Goal: Task Accomplishment & Management: Manage account settings

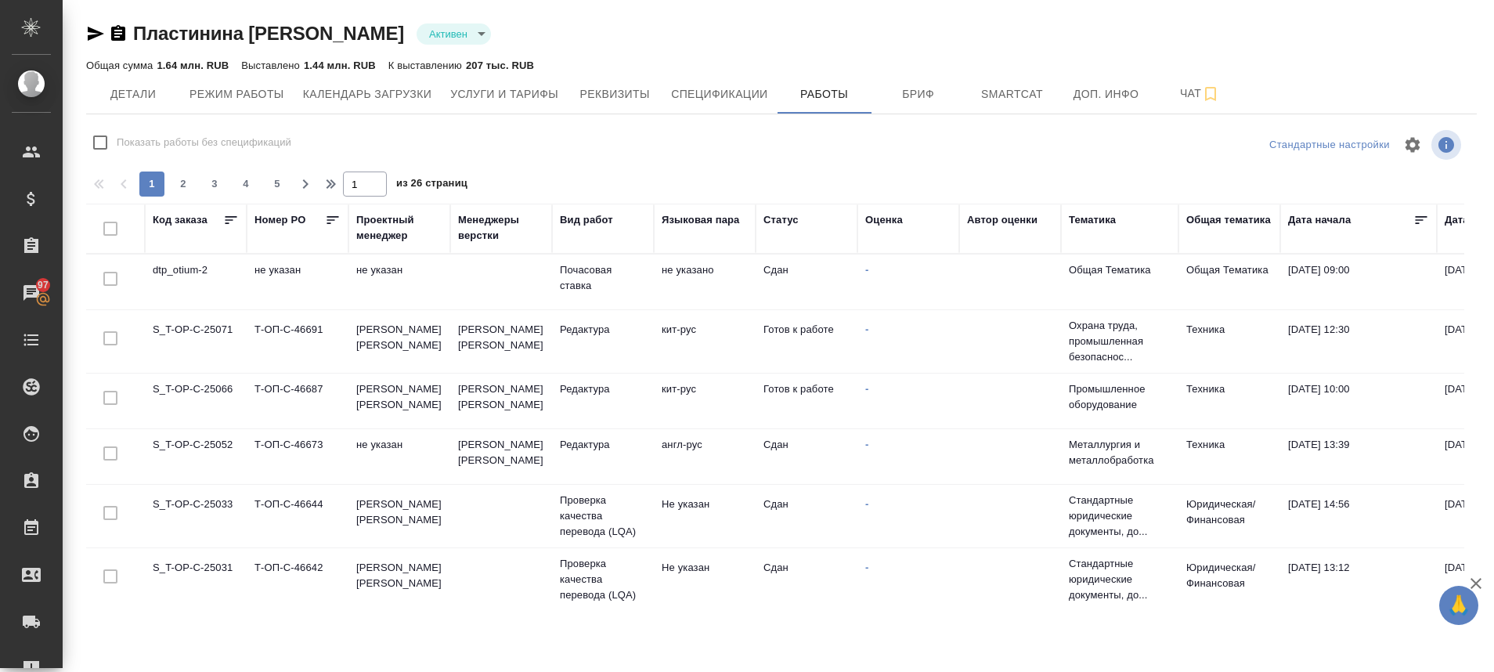
click at [199, 333] on td "S_T-OP-C-25071" at bounding box center [196, 341] width 102 height 55
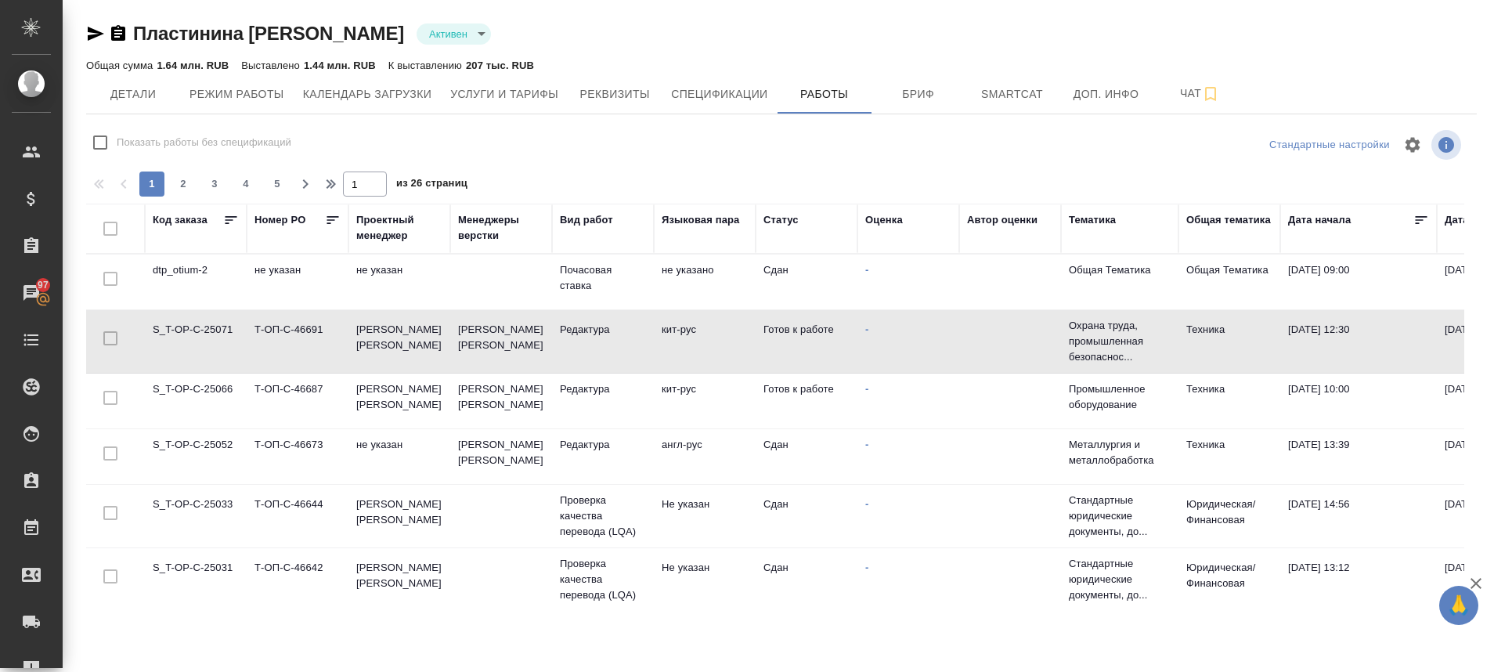
click at [199, 333] on td "S_T-OP-C-25071" at bounding box center [196, 341] width 102 height 55
click at [200, 332] on td "S_T-OP-C-25071" at bounding box center [196, 341] width 102 height 55
click at [200, 340] on td "S_T-OP-C-25071" at bounding box center [196, 341] width 102 height 55
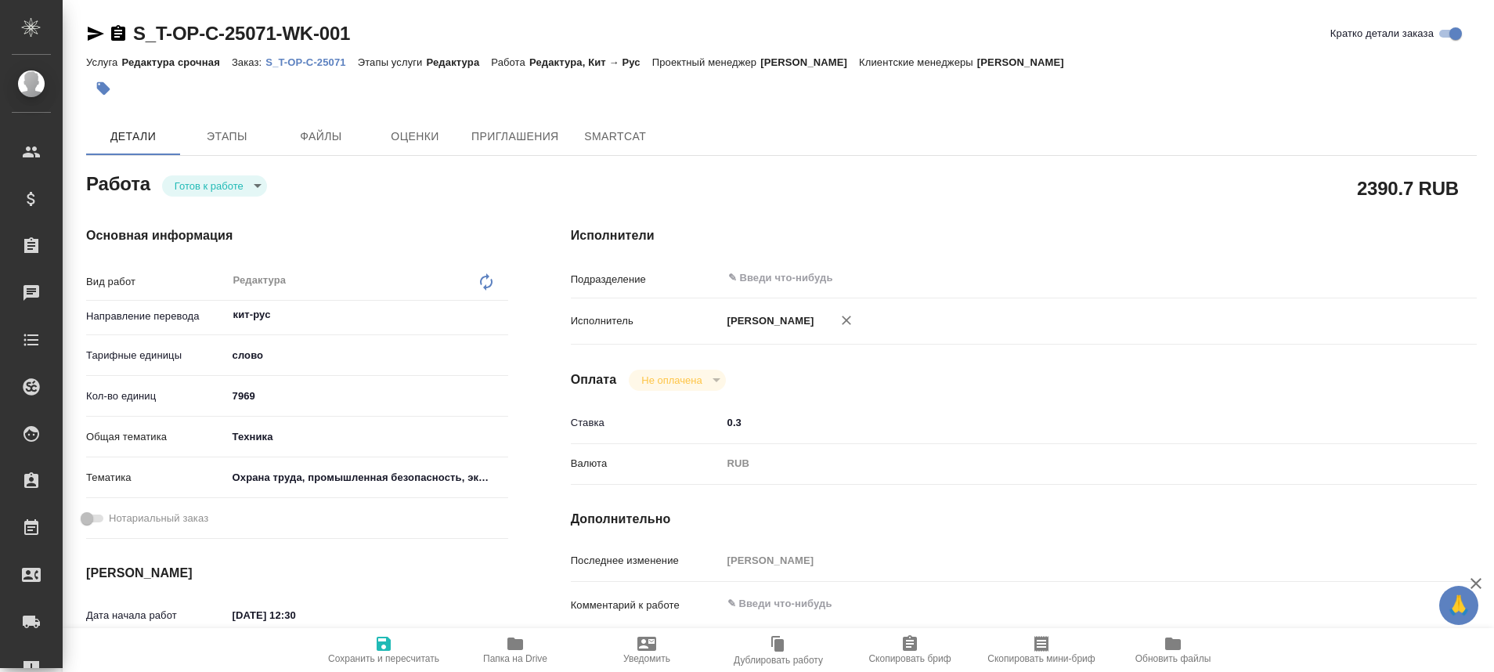
type textarea "x"
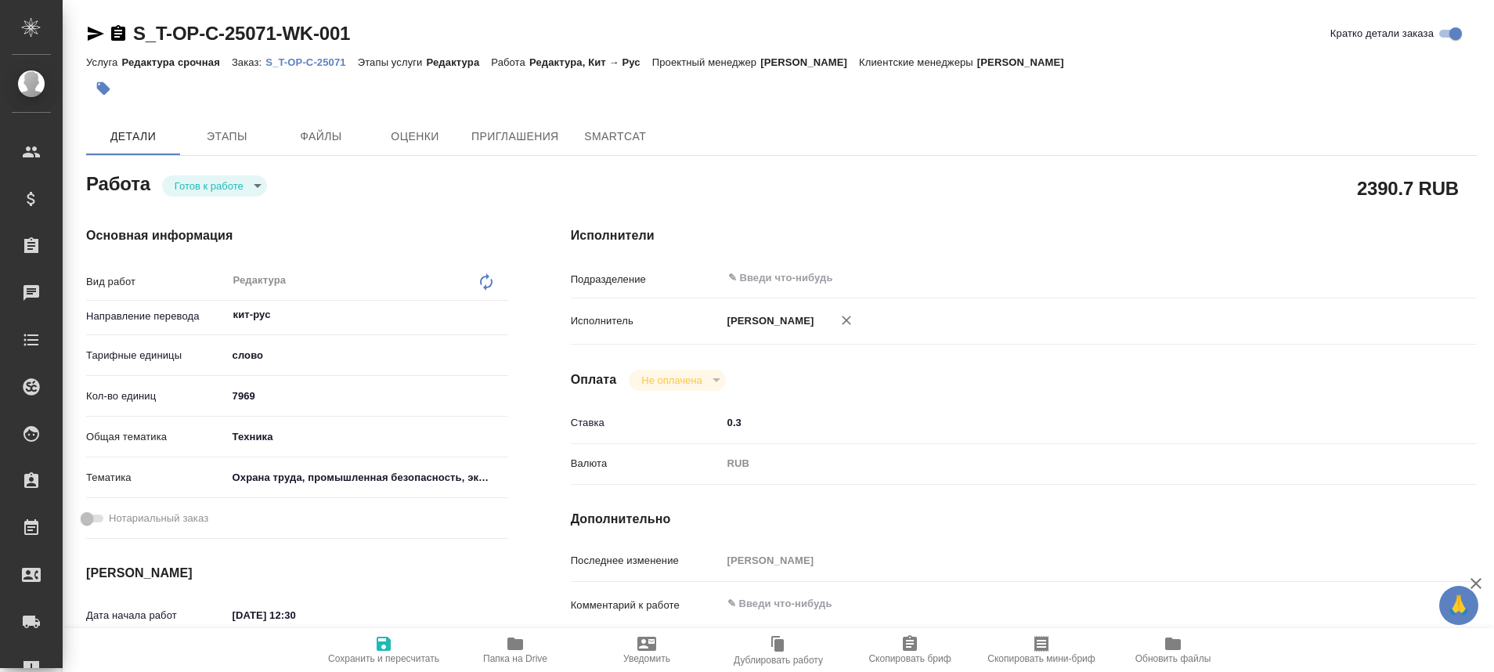
type textarea "x"
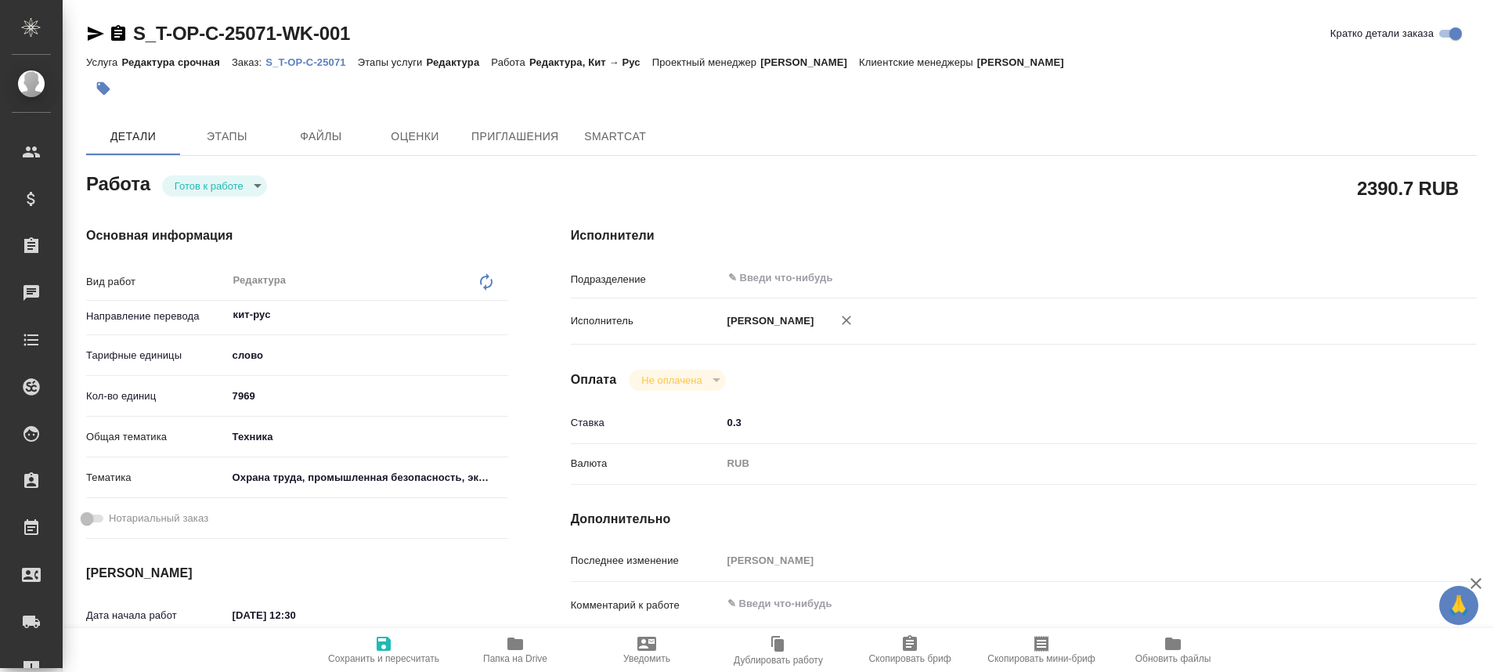
type textarea "x"
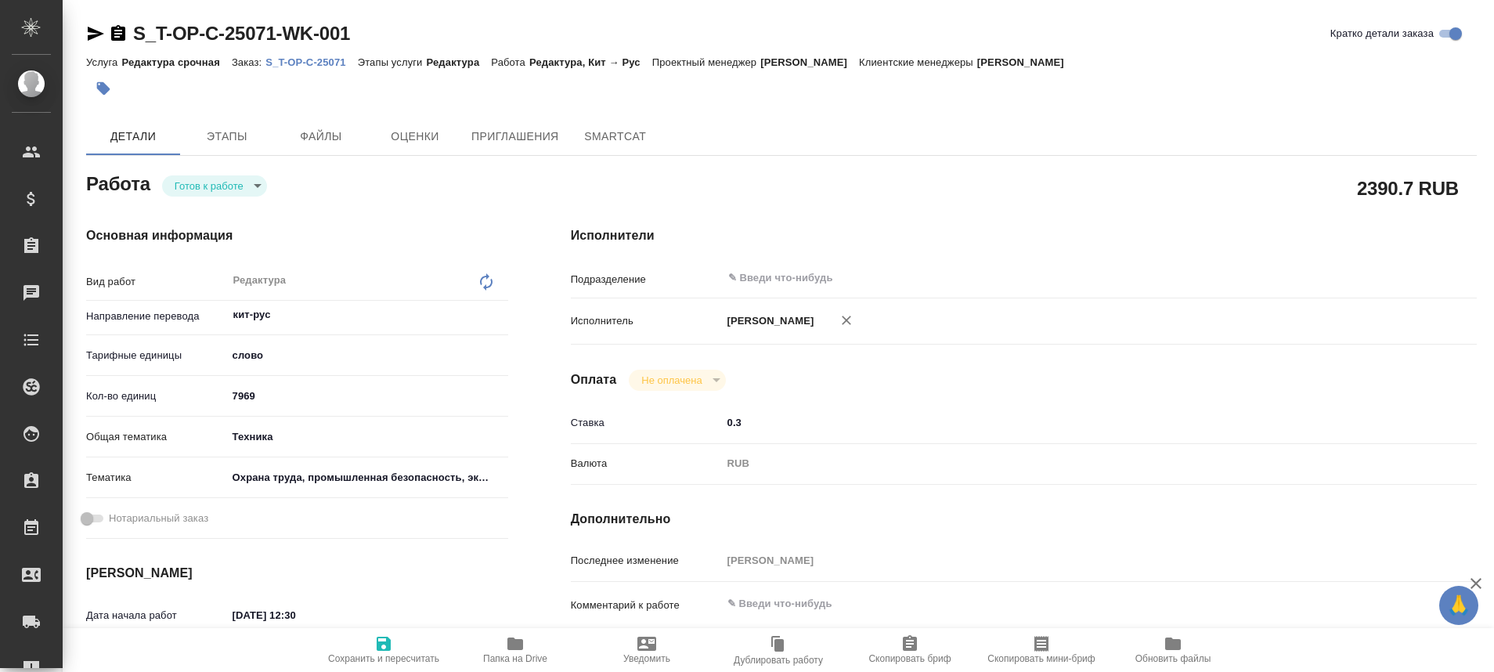
type textarea "x"
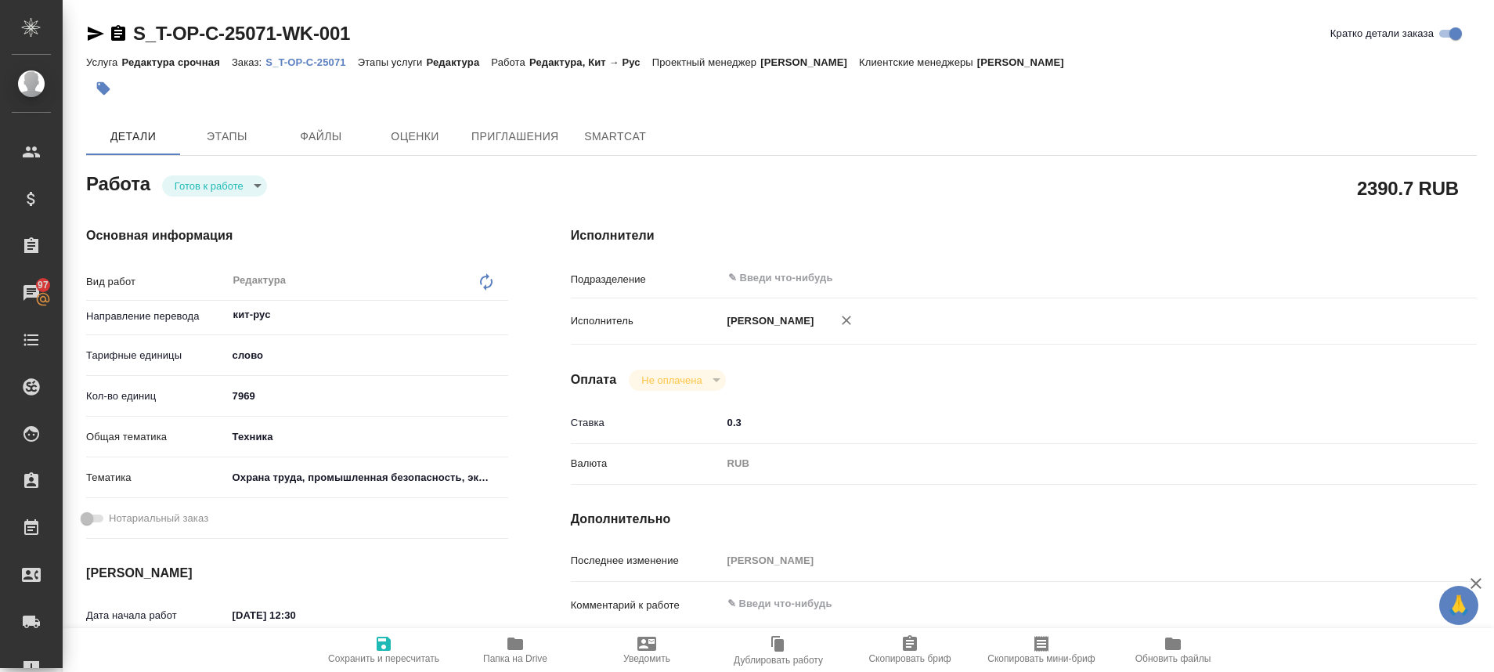
click at [329, 63] on p "S_T-OP-C-25071" at bounding box center [311, 62] width 92 height 12
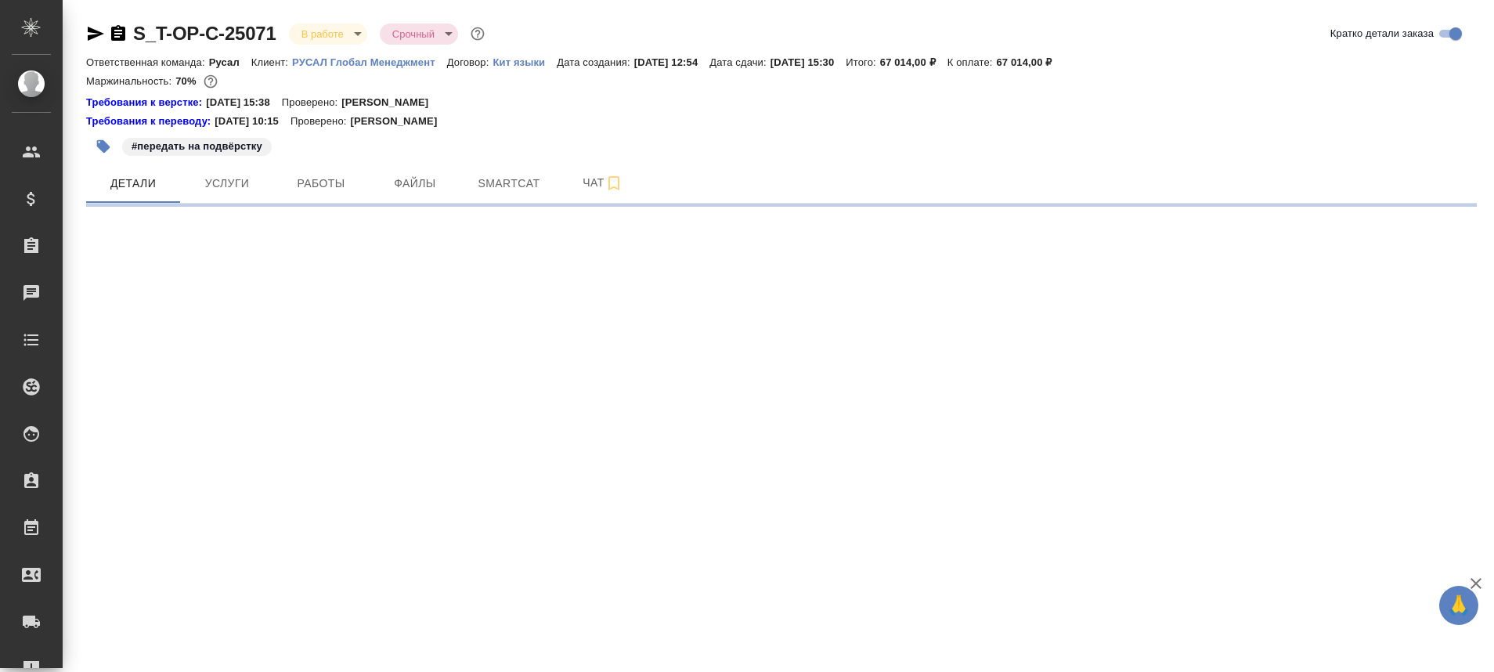
select select "RU"
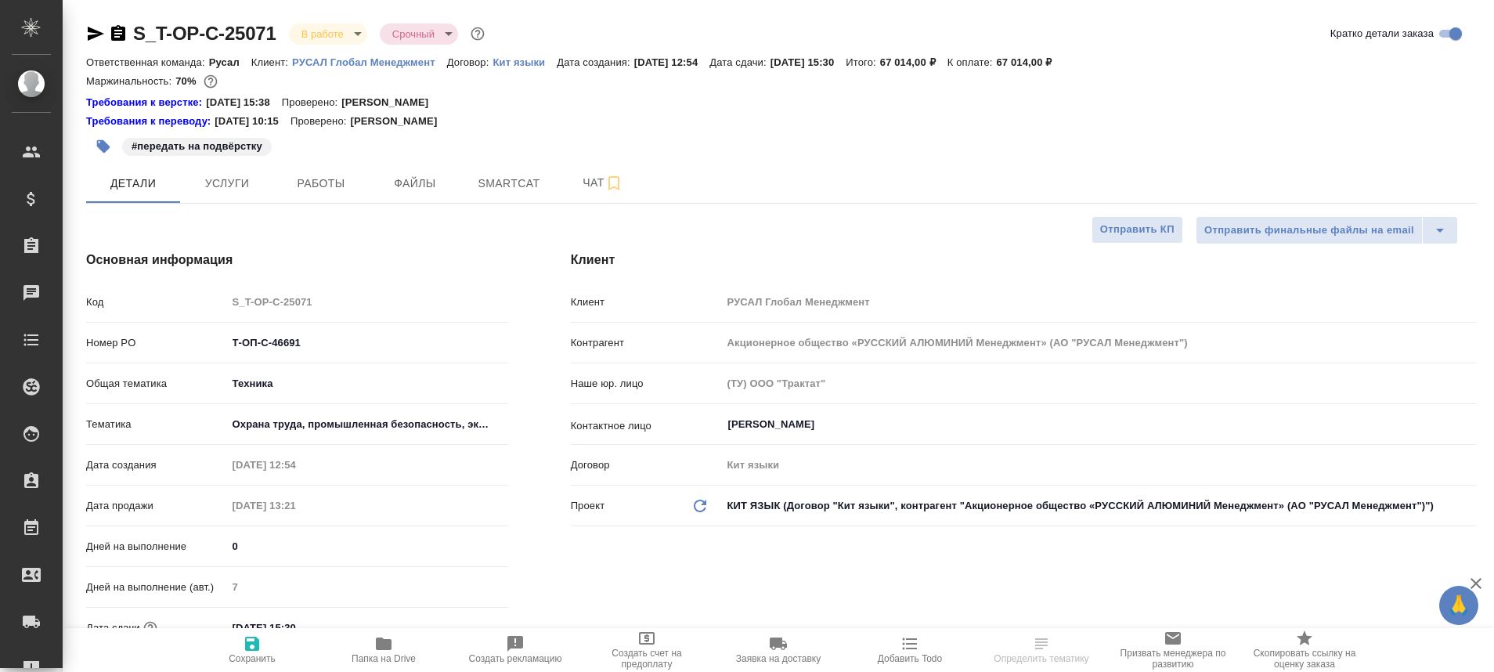
type textarea "x"
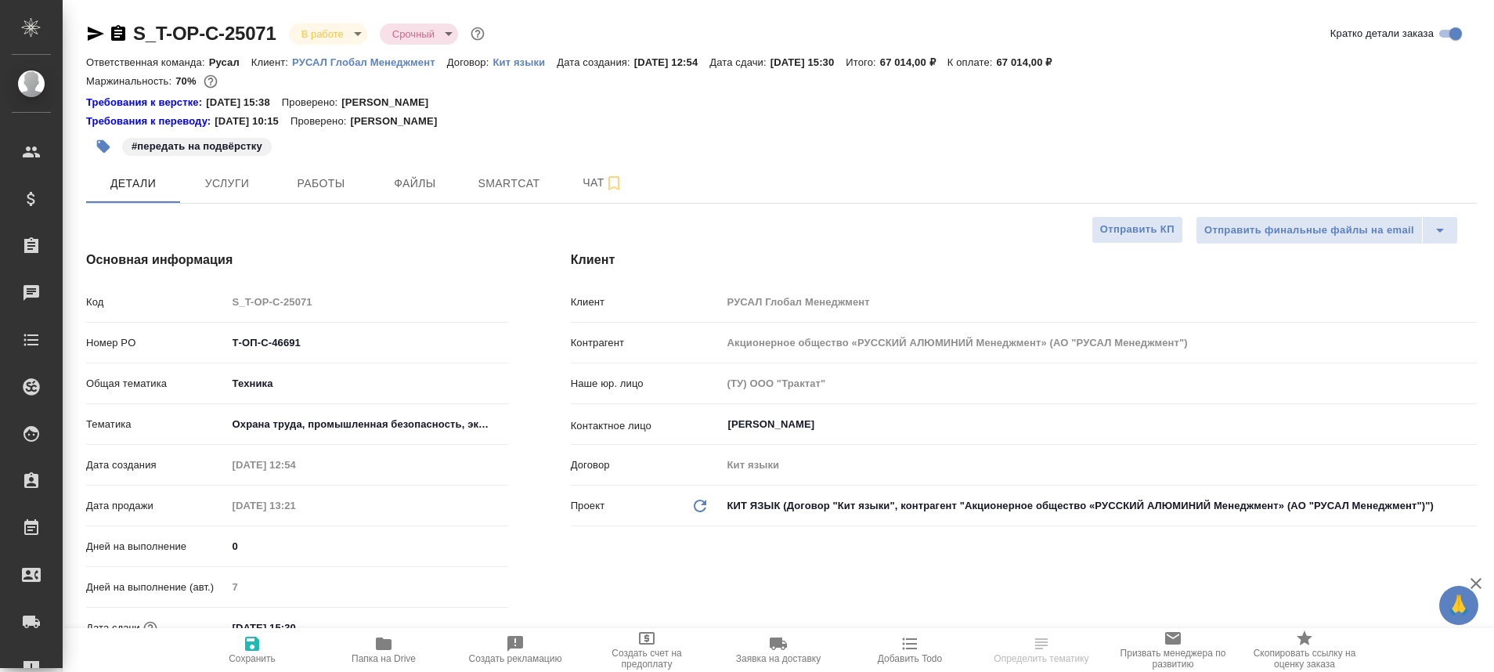
type textarea "x"
type input "[PERSON_NAME] [PERSON_NAME]"
click at [317, 182] on span "Работы" at bounding box center [320, 184] width 75 height 20
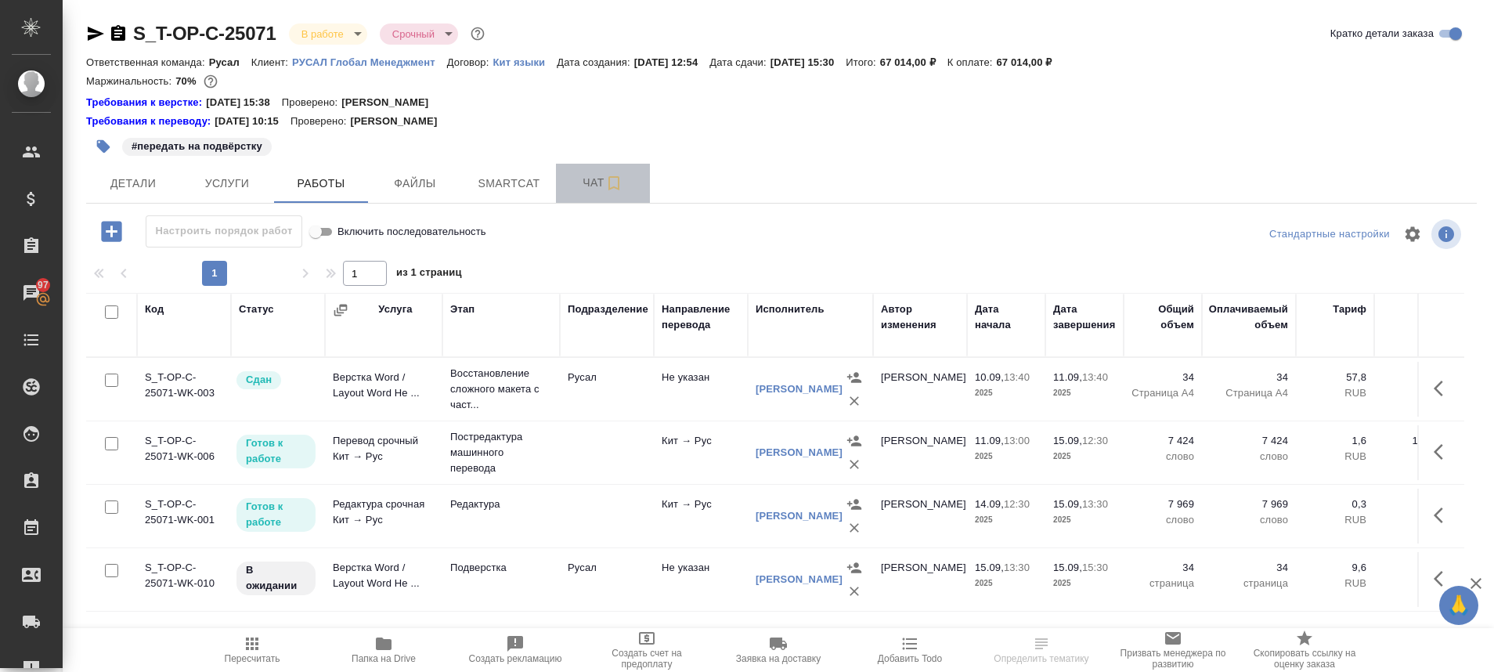
click at [582, 182] on span "Чат" at bounding box center [602, 183] width 75 height 20
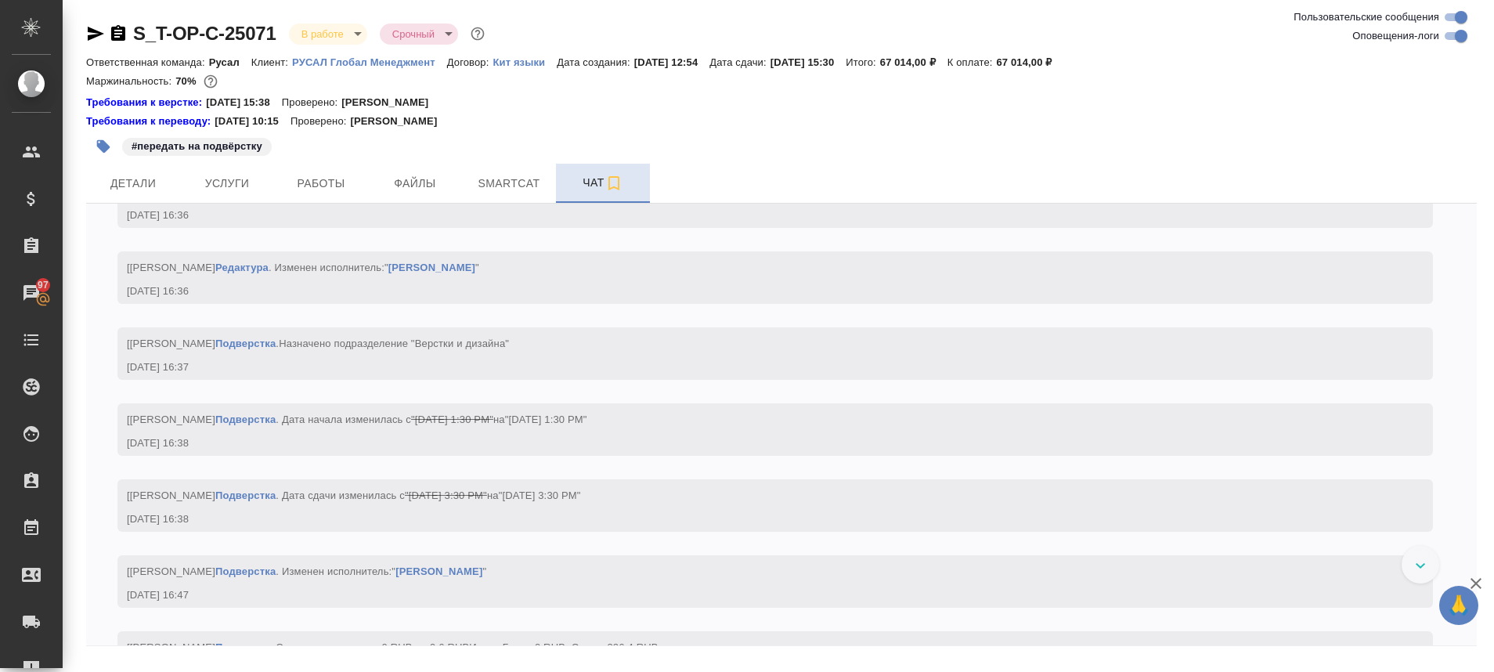
scroll to position [5425, 0]
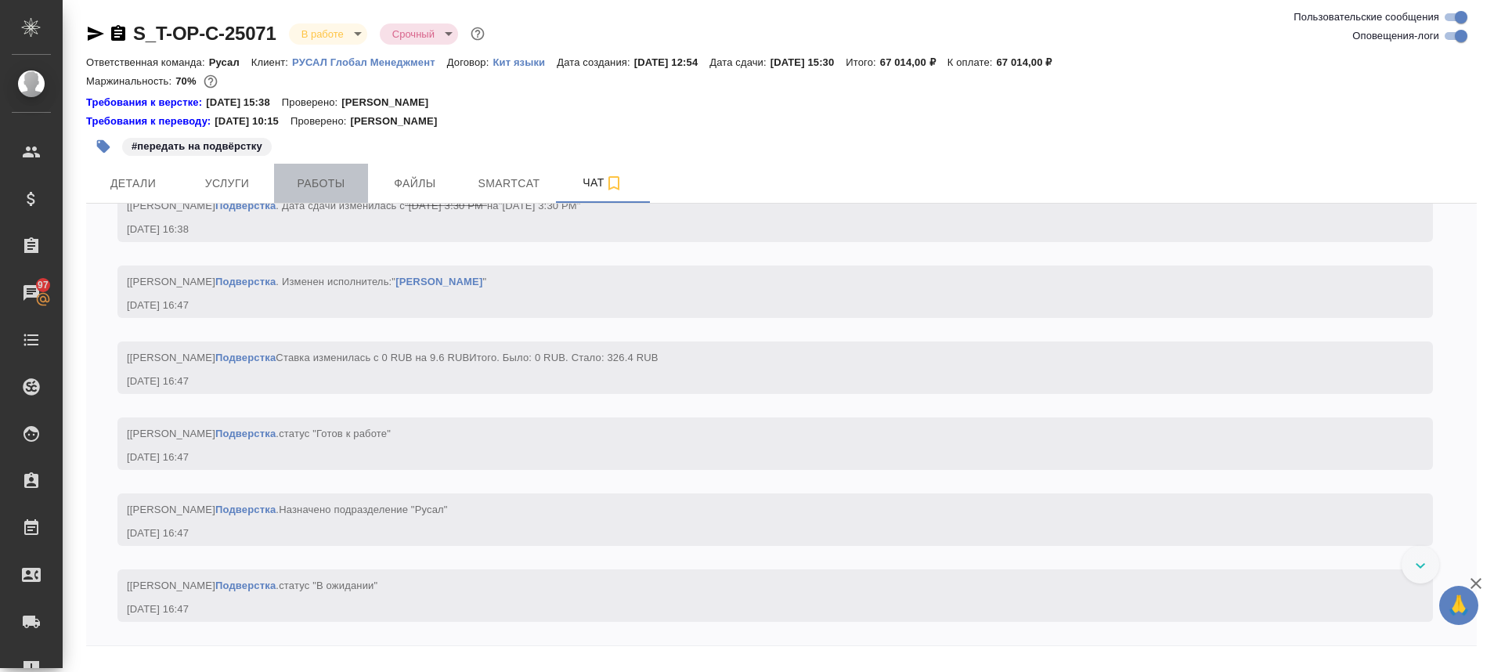
click at [329, 183] on span "Работы" at bounding box center [320, 184] width 75 height 20
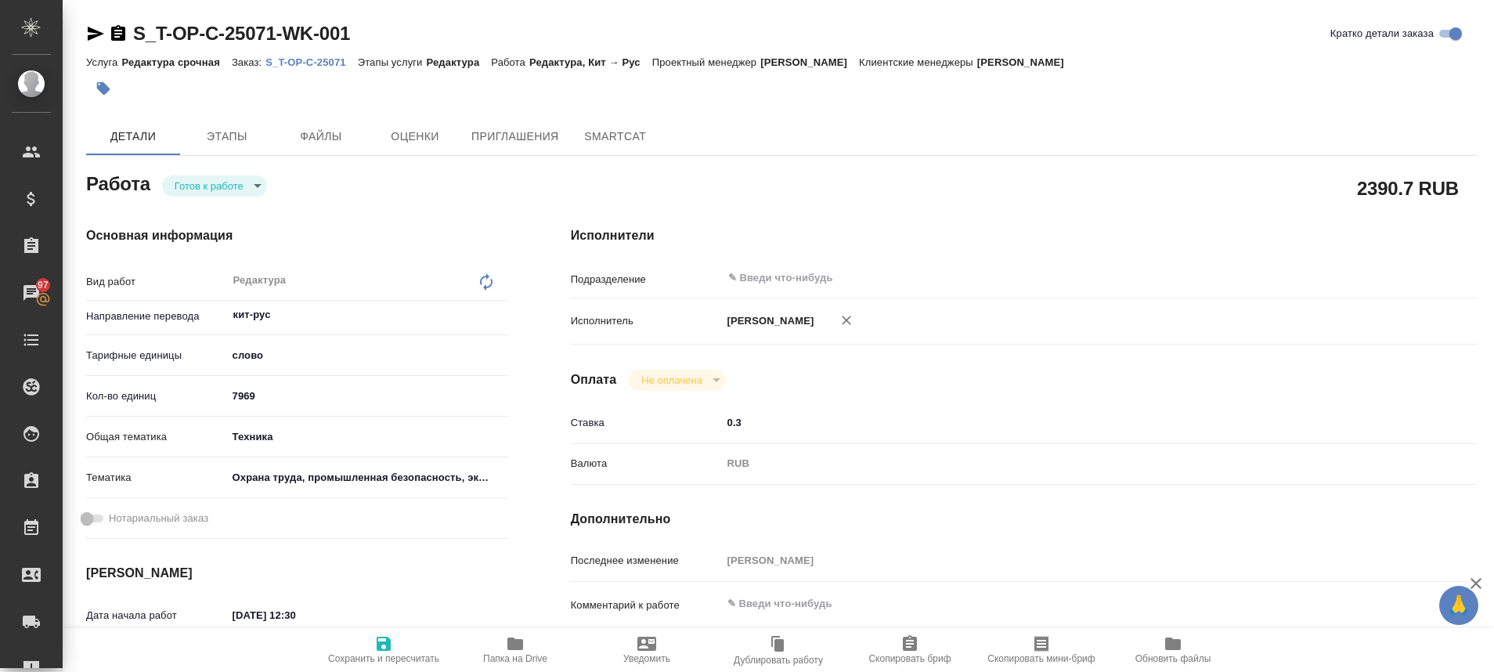
click at [521, 658] on span "Папка на Drive" at bounding box center [515, 658] width 64 height 11
type textarea "x"
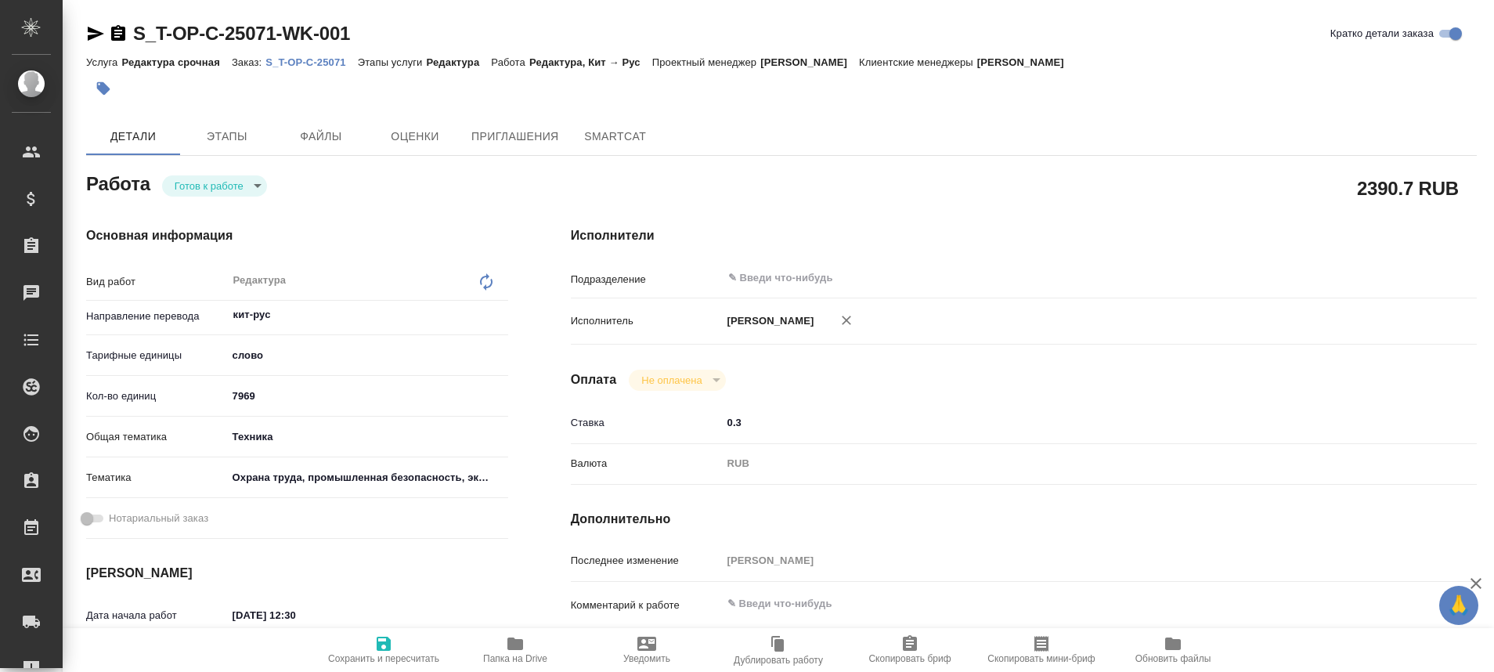
type textarea "x"
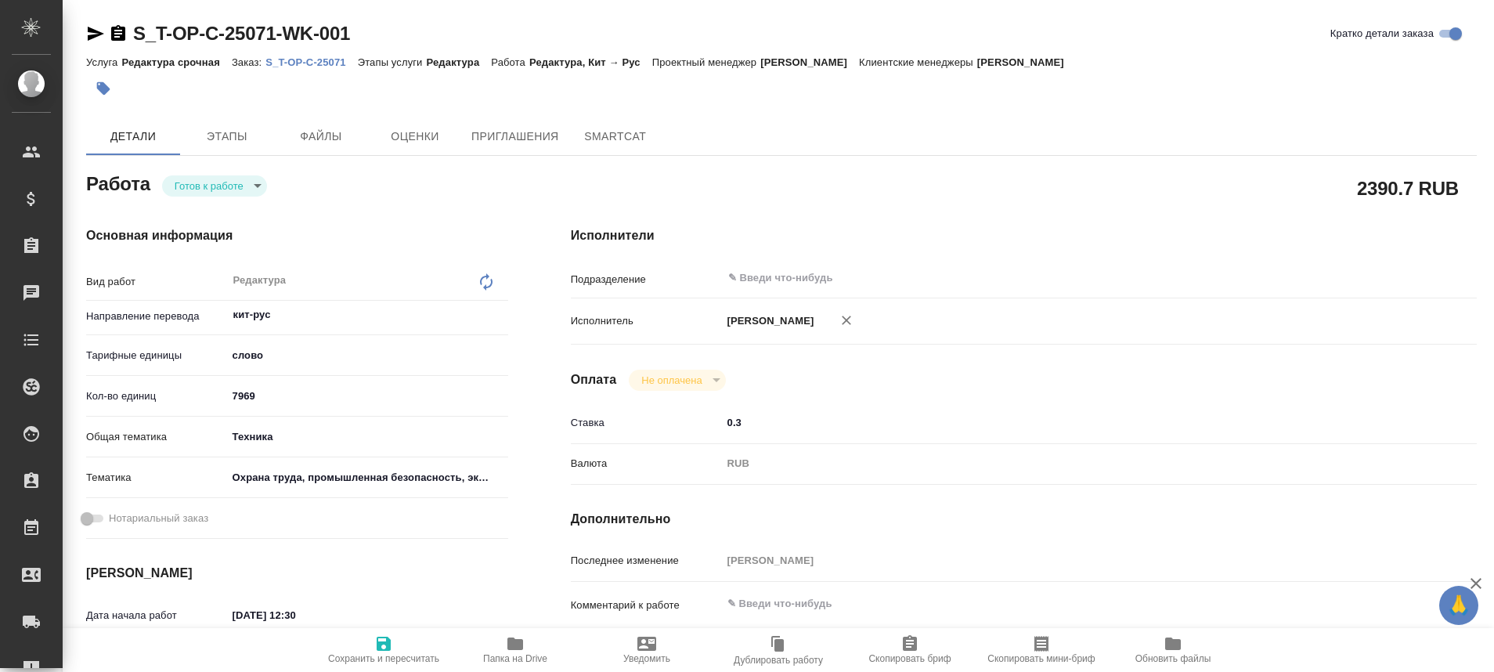
type textarea "x"
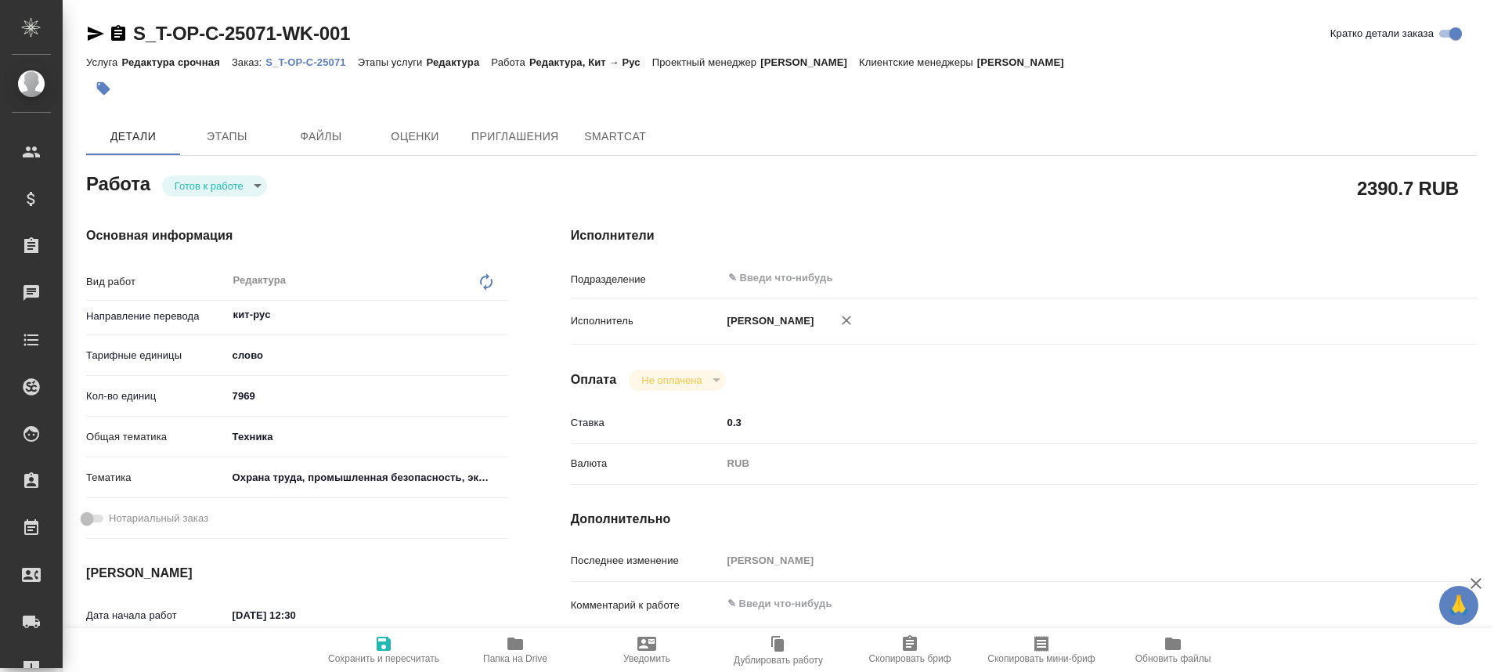
type textarea "x"
click at [94, 32] on icon "button" at bounding box center [96, 34] width 16 height 14
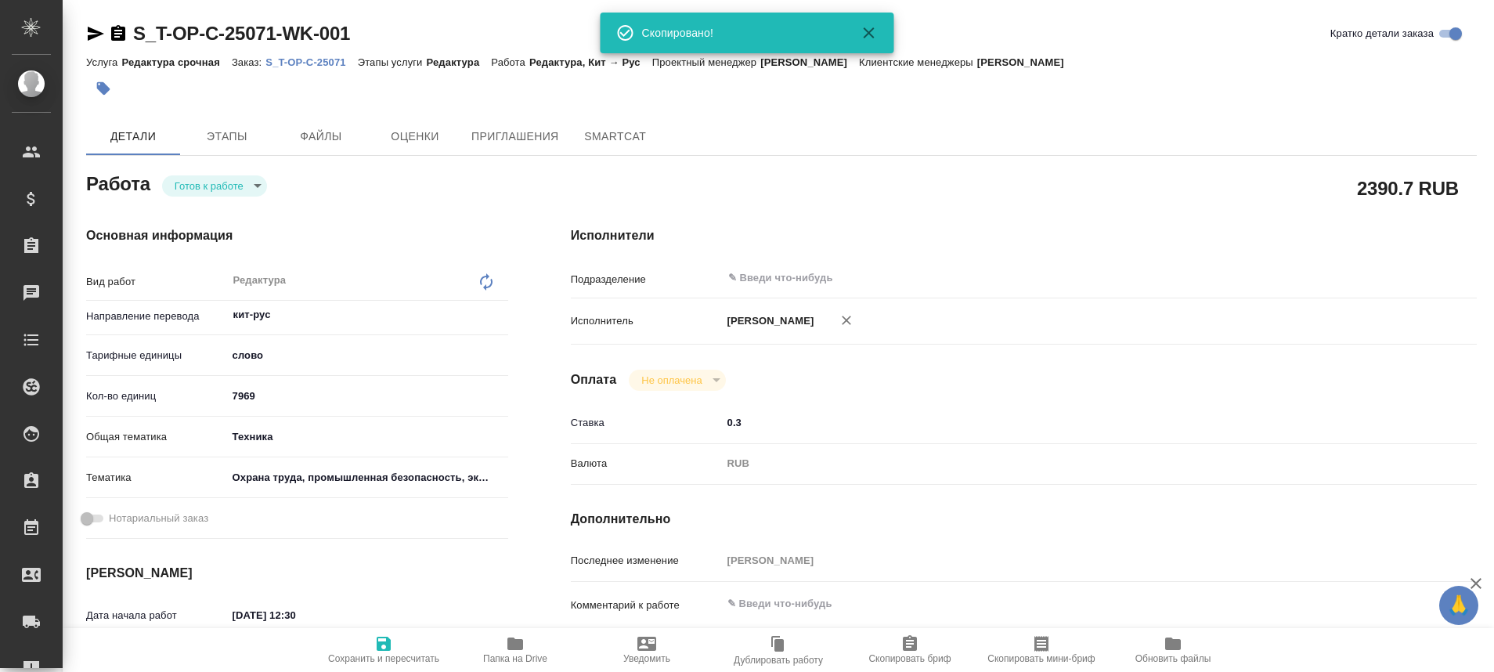
type textarea "x"
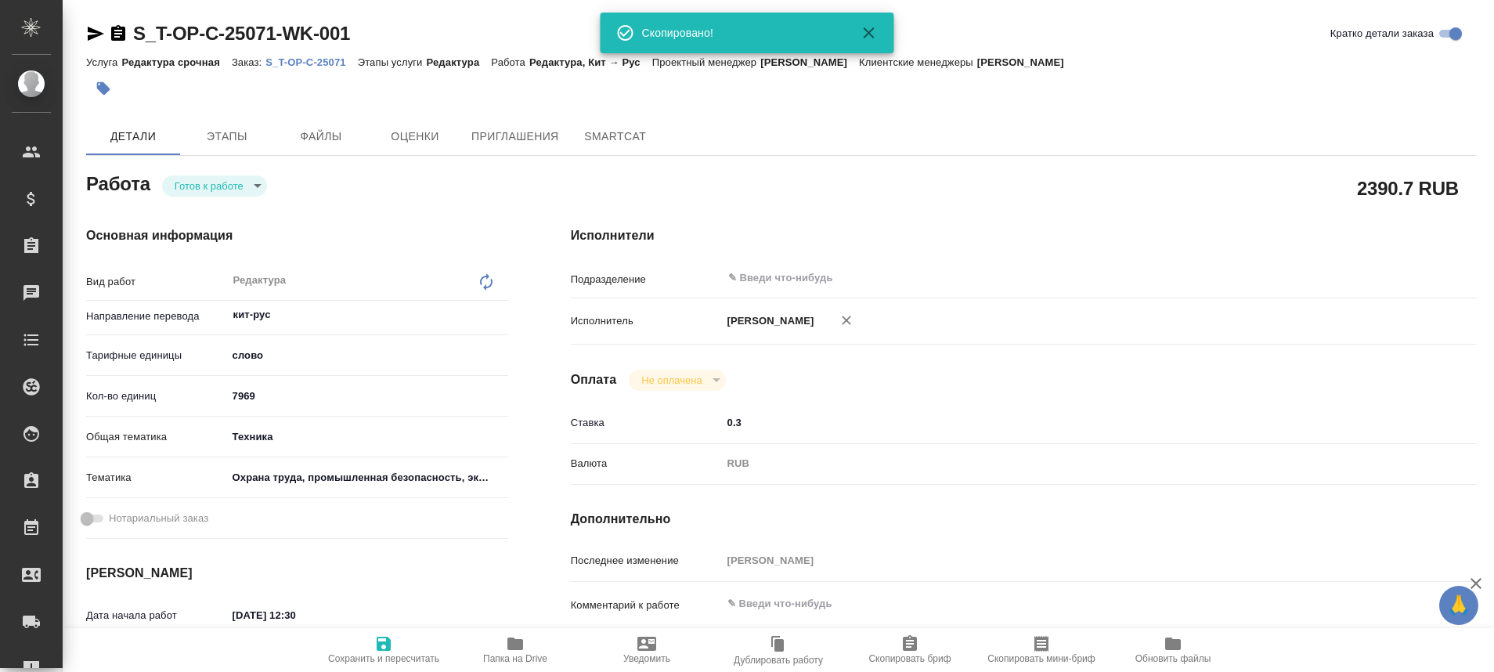
type textarea "x"
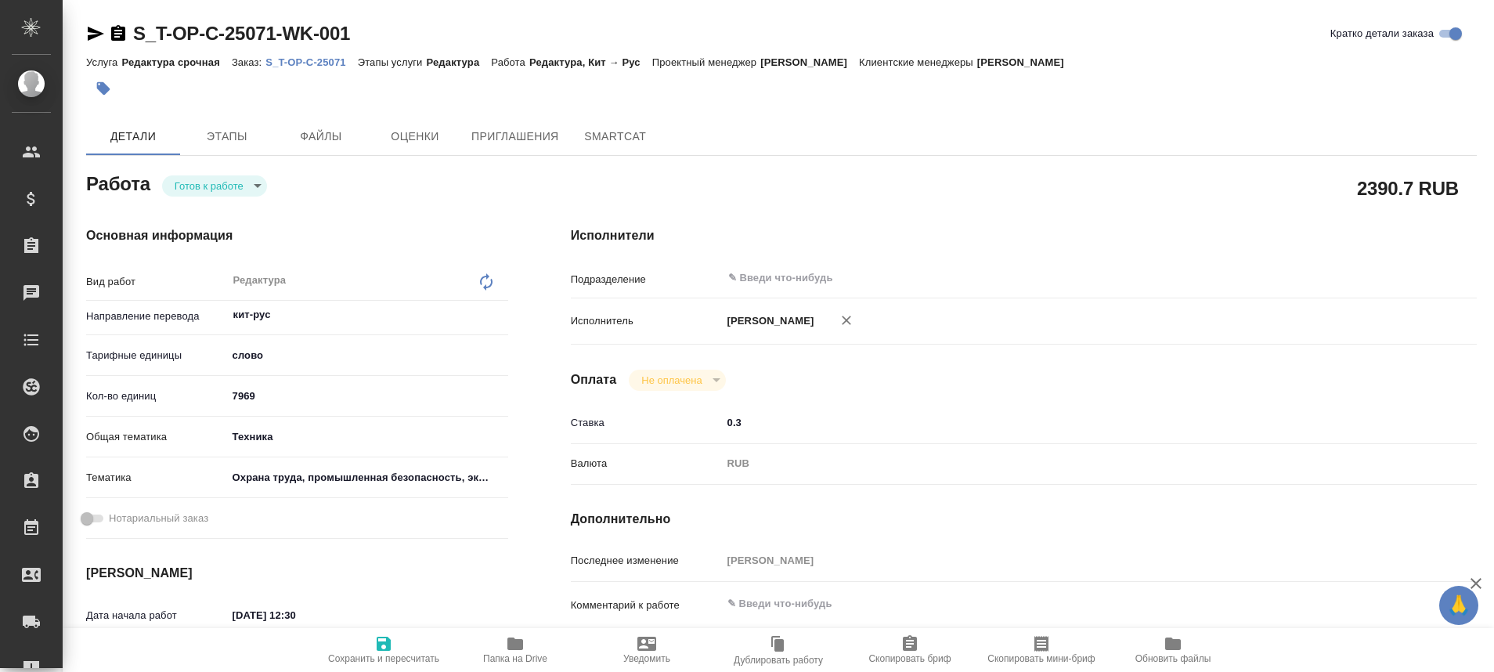
click at [323, 66] on p "S_T-OP-C-25071" at bounding box center [311, 62] width 92 height 12
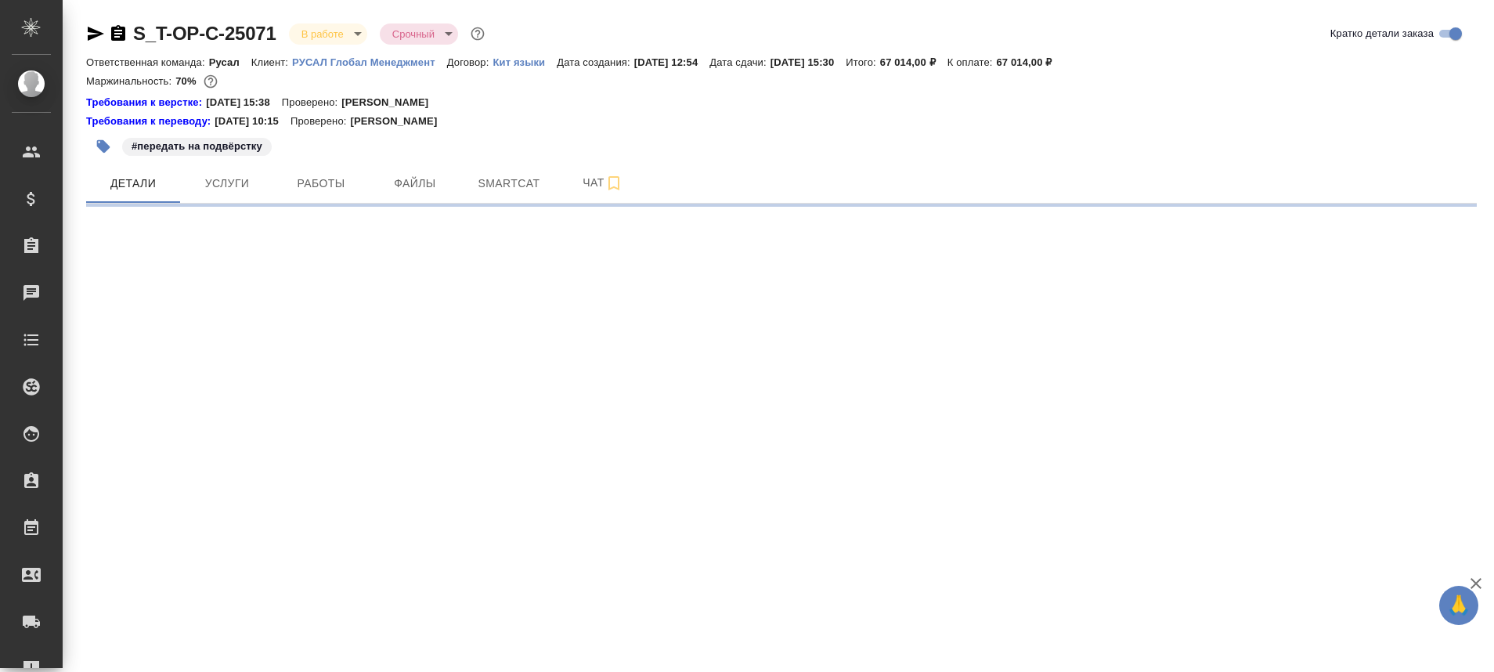
select select "RU"
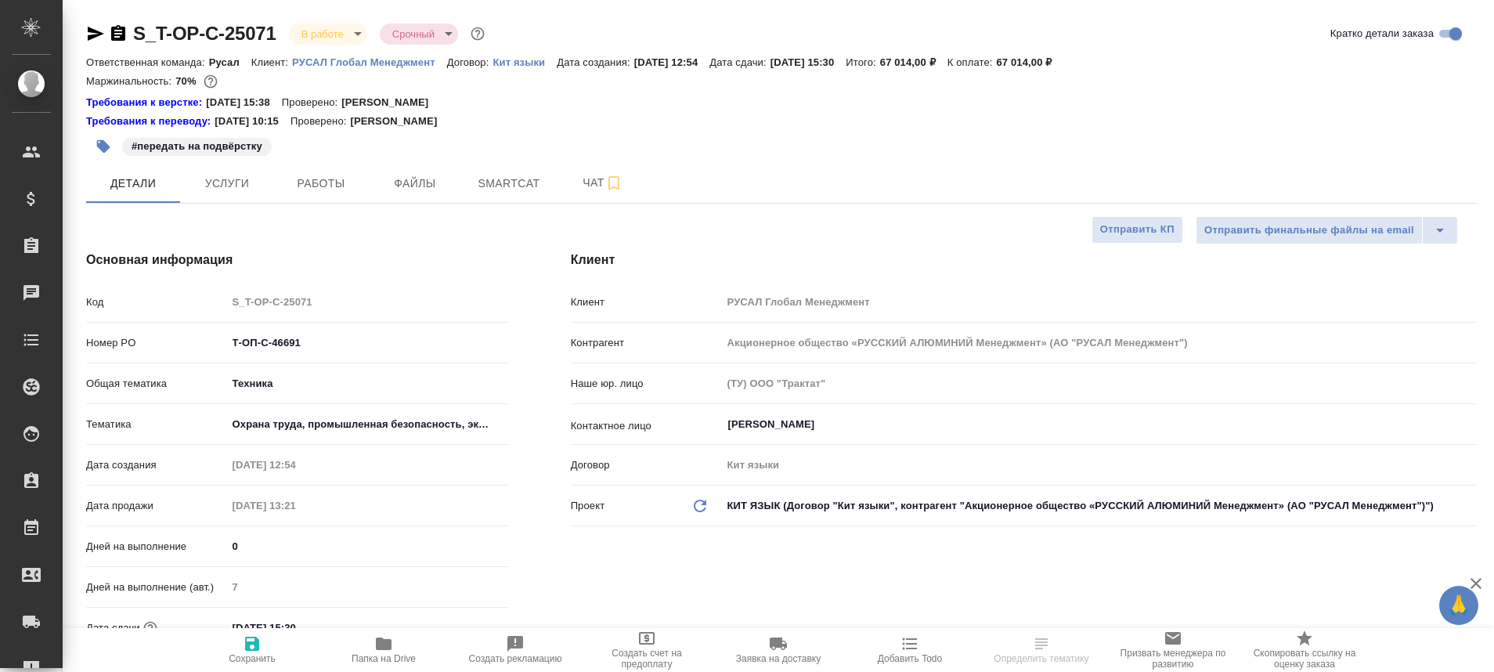
type textarea "x"
click at [88, 34] on icon "button" at bounding box center [95, 33] width 19 height 19
select select "RU"
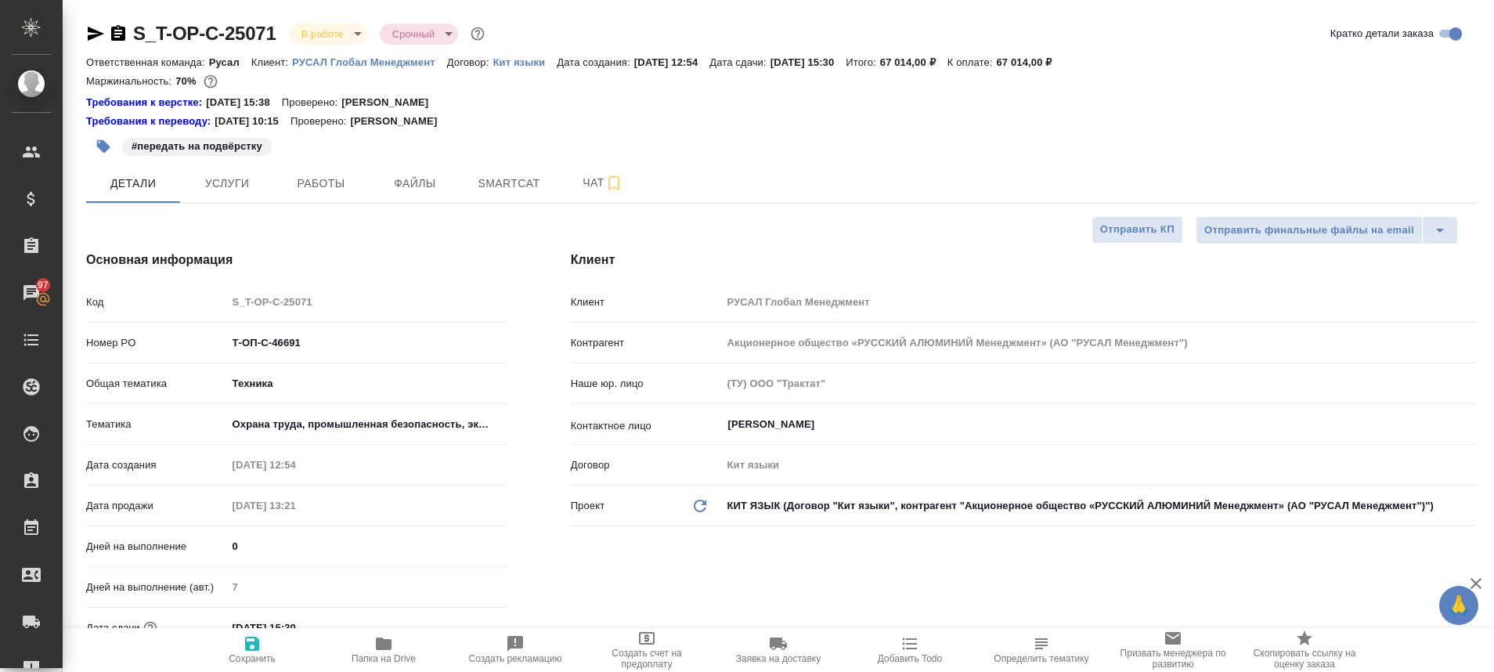
type textarea "x"
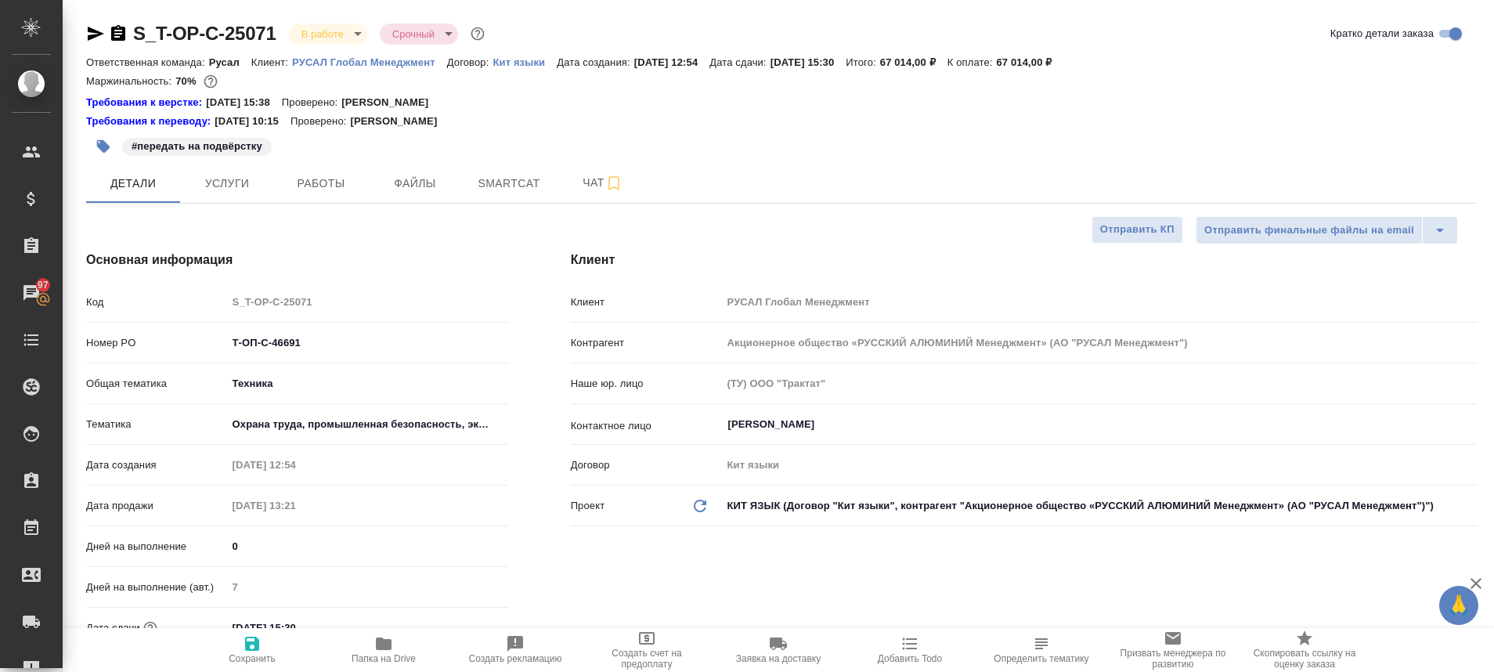
type textarea "x"
